Goal: Communication & Community: Answer question/provide support

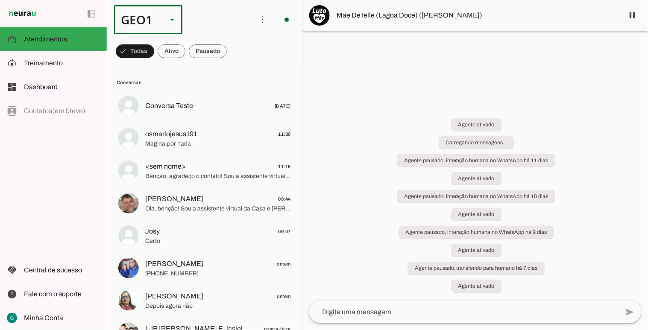
click at [177, 17] on slot at bounding box center [172, 20] width 10 height 10
click at [235, 60] on slot at bounding box center [262, 55] width 55 height 10
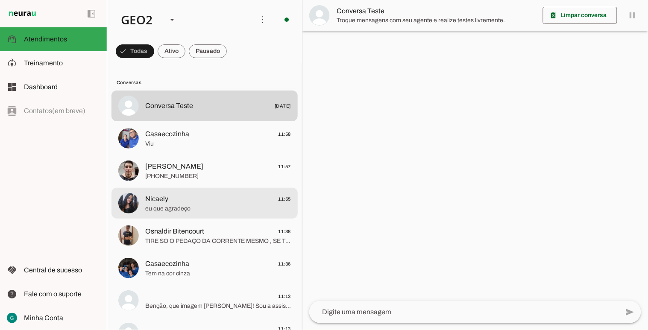
click at [216, 204] on span "eu que agradeço" at bounding box center [218, 208] width 146 height 9
